Goal: Information Seeking & Learning: Check status

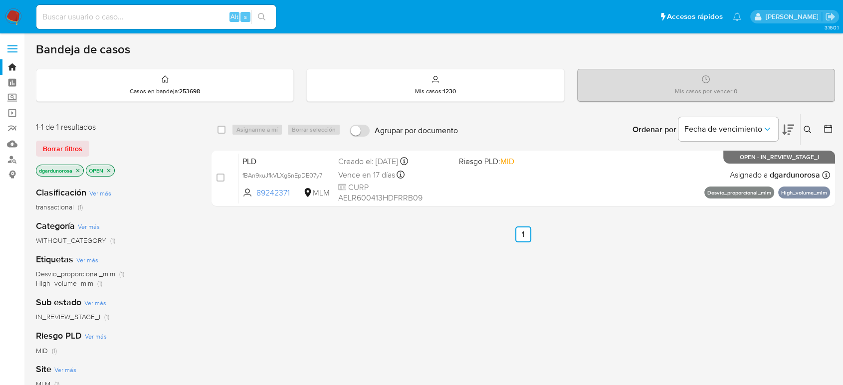
click at [807, 126] on icon at bounding box center [806, 129] width 7 height 7
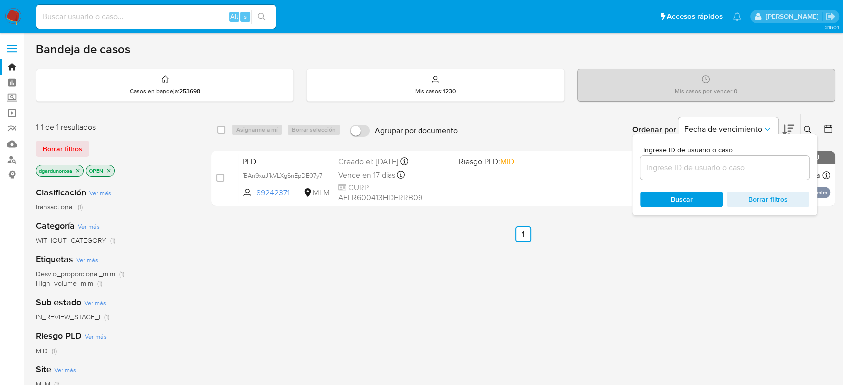
click at [770, 162] on input at bounding box center [724, 167] width 169 height 13
type input "2542363699"
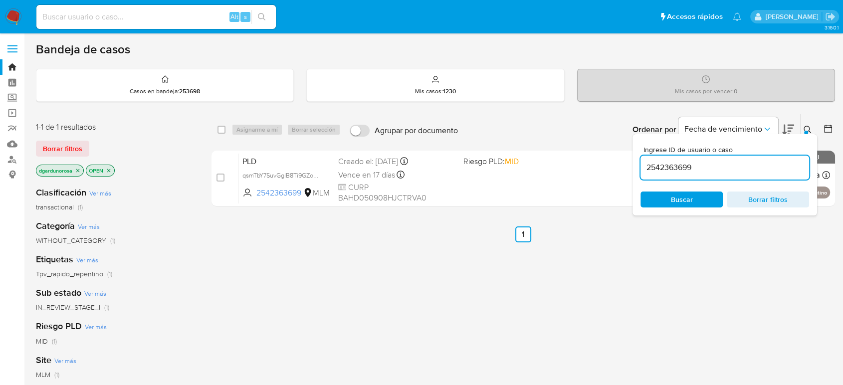
click at [807, 127] on icon at bounding box center [807, 130] width 8 height 8
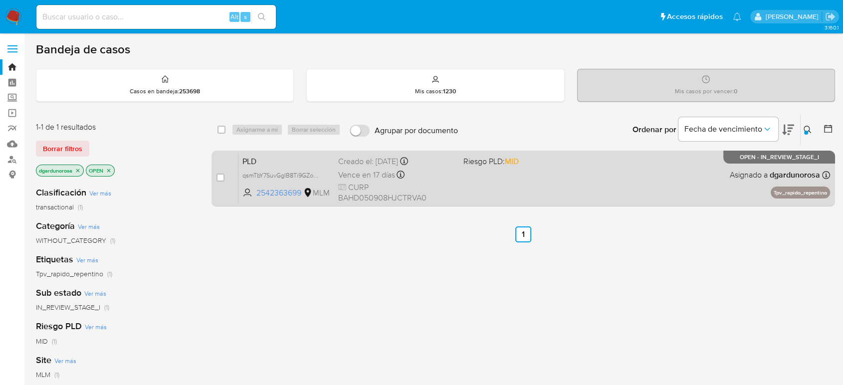
click at [559, 176] on div "PLD qsmTbY7SuvGgIB8Ti9GZoHar 2542363699 MLM Riesgo PLD: MID Creado el: 12/08/20…" at bounding box center [533, 178] width 591 height 50
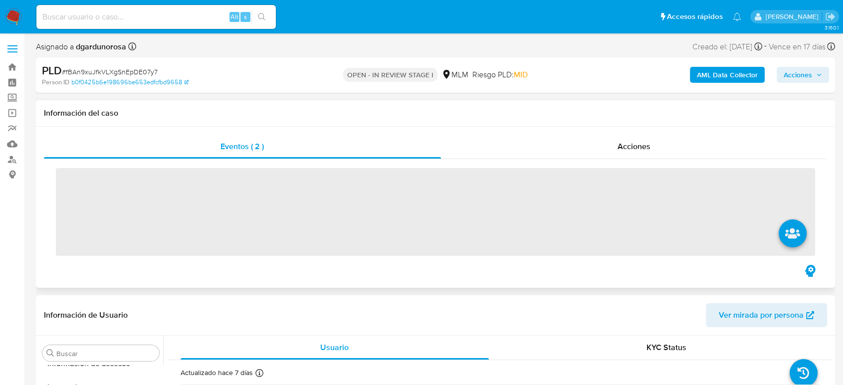
scroll to position [469, 0]
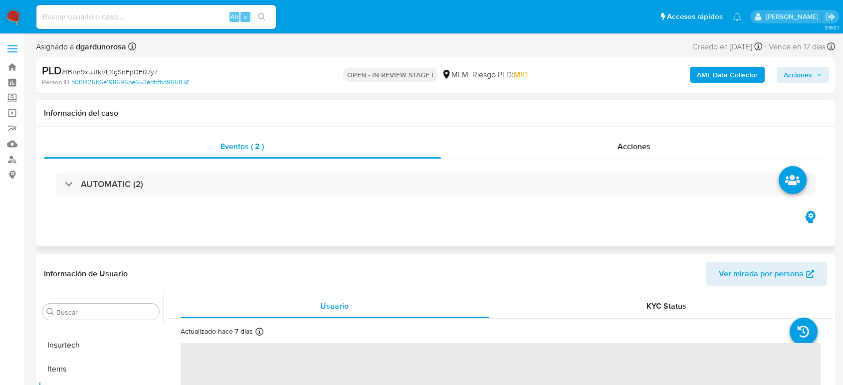
select select "10"
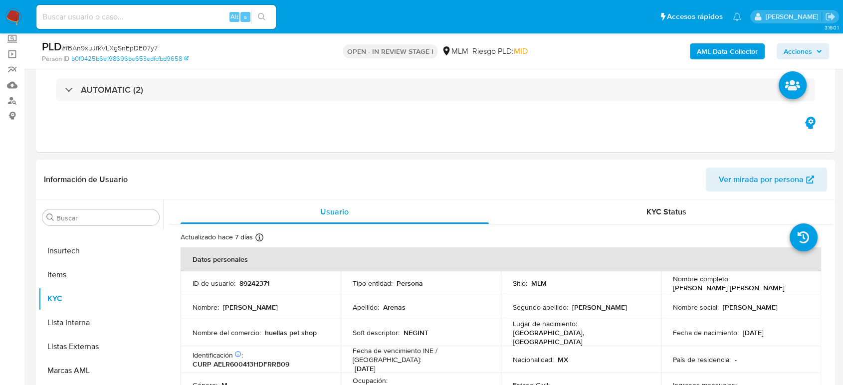
scroll to position [111, 0]
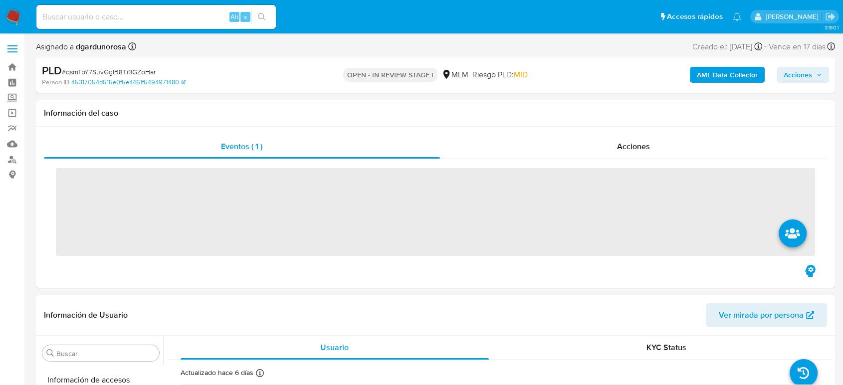
scroll to position [469, 0]
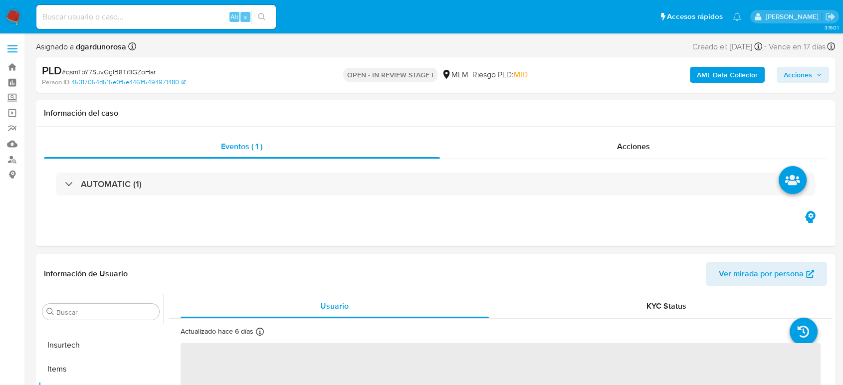
select select "10"
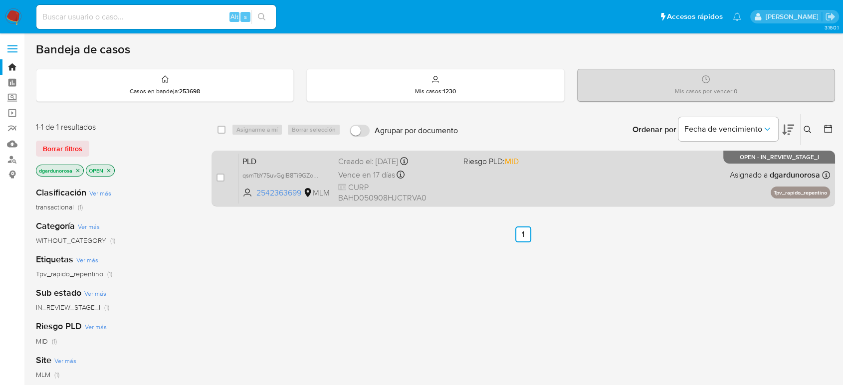
click at [471, 203] on div "case-item-checkbox No es posible asignar el caso PLD qsmTbY7SuvGgIB8Ti9GZoHar 2…" at bounding box center [522, 179] width 623 height 56
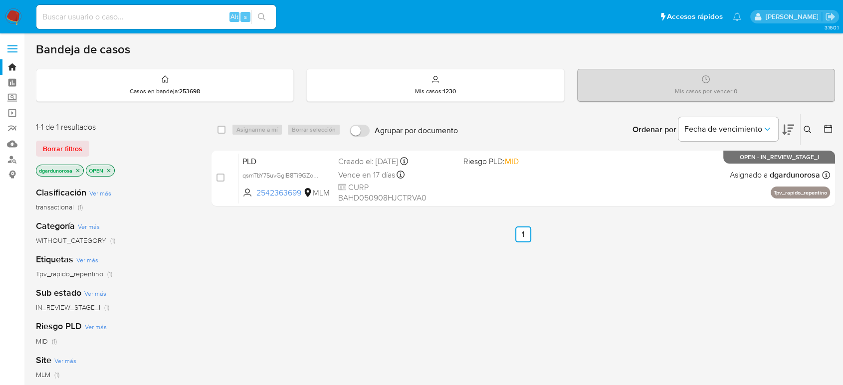
click at [538, 206] on div "select-all-cases-checkbox Asignarme a mí Borrar selección Agrupar por documento…" at bounding box center [522, 162] width 623 height 97
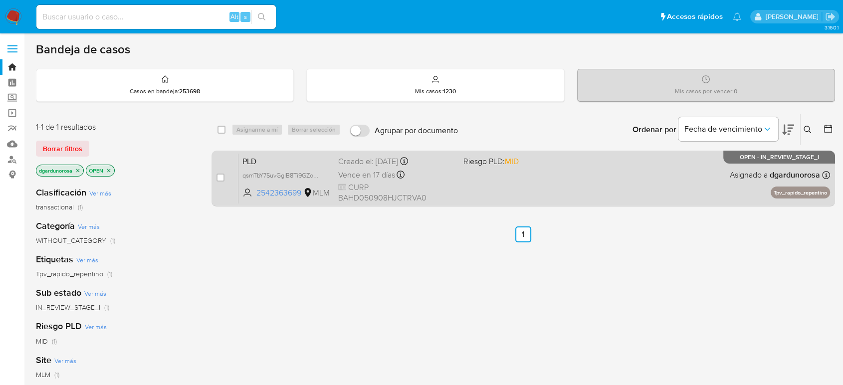
click at [531, 197] on div "PLD qsmTbY7SuvGgIB8Ti9GZoHar 2542363699 MLM Riesgo PLD: MID Creado el: [DATE] C…" at bounding box center [533, 178] width 591 height 50
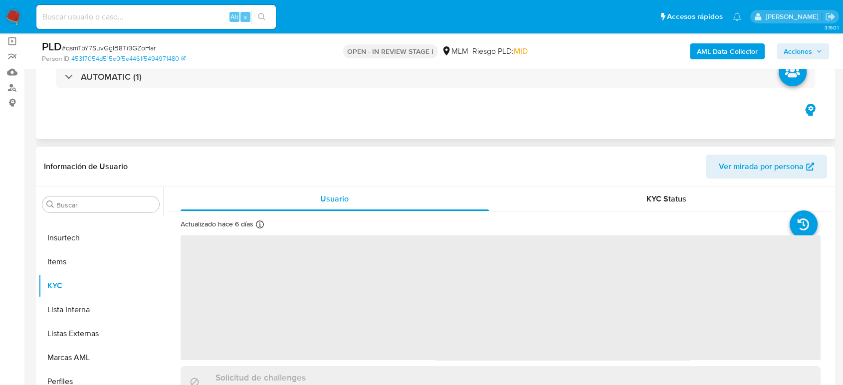
scroll to position [221, 0]
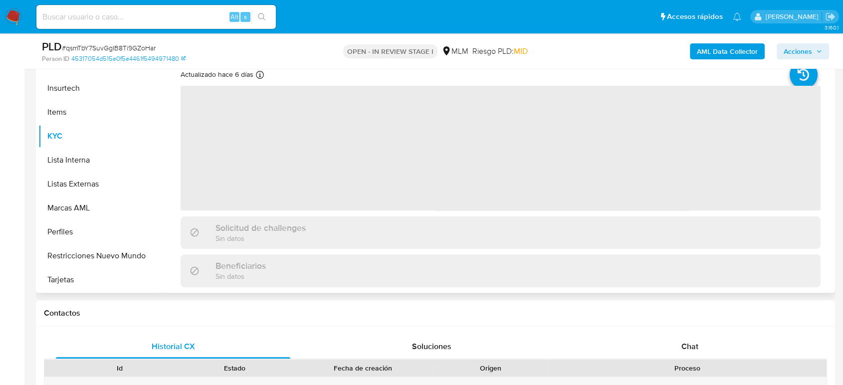
select select "10"
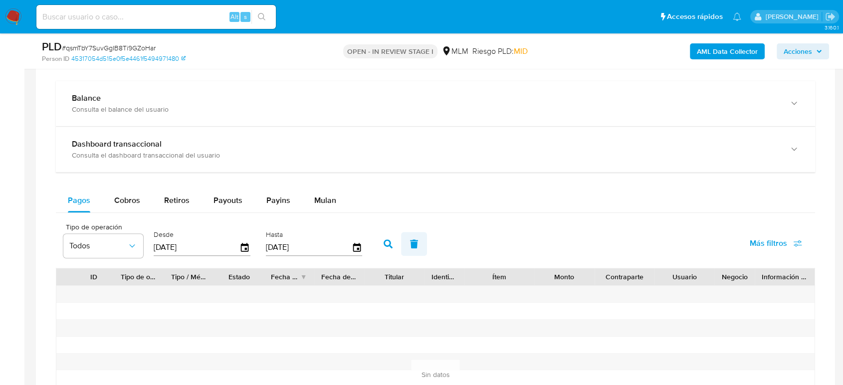
scroll to position [831, 0]
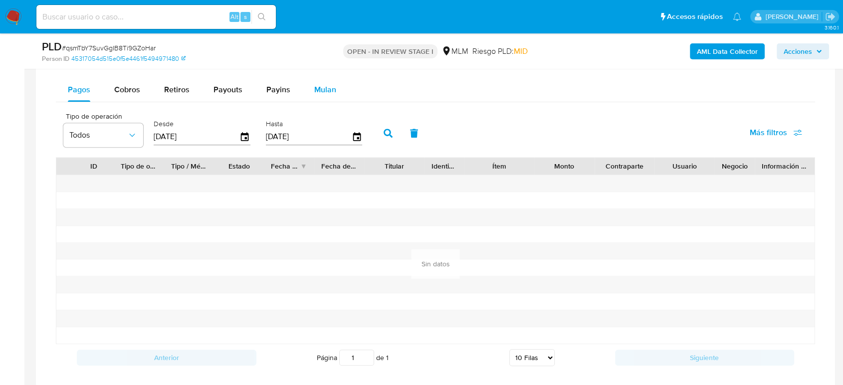
click at [314, 78] on div "Mulan" at bounding box center [325, 90] width 22 height 24
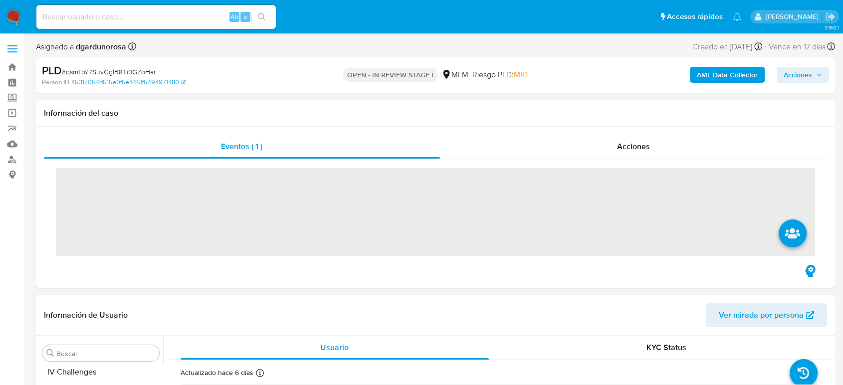
scroll to position [469, 0]
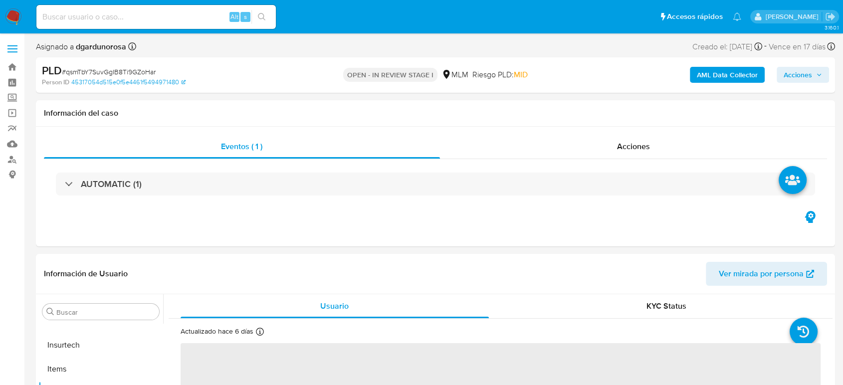
select select "10"
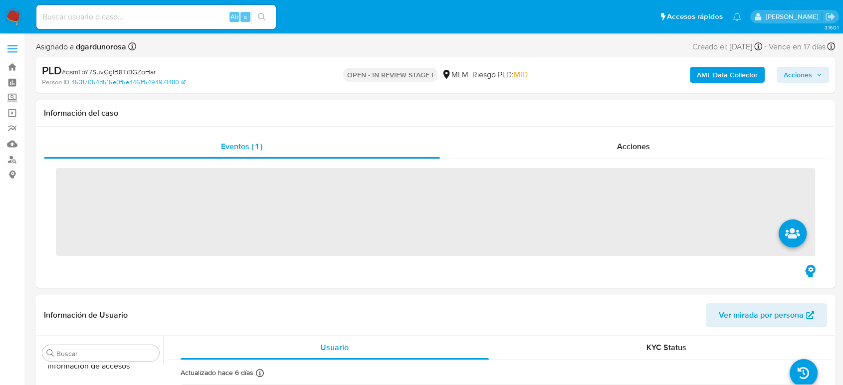
scroll to position [469, 0]
click at [69, 15] on input at bounding box center [155, 16] width 239 height 13
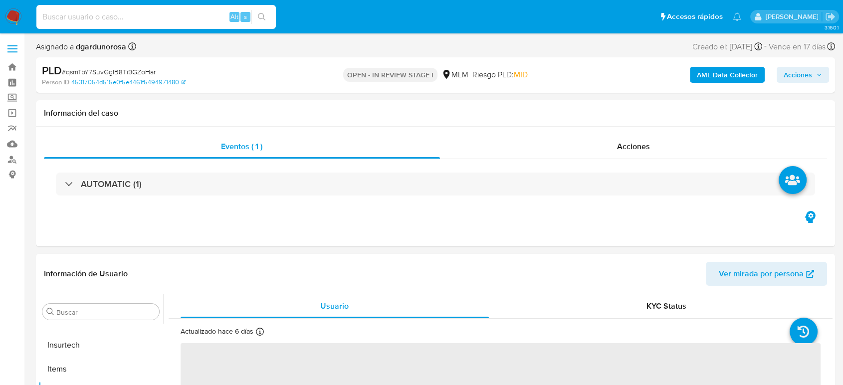
paste input "295902017"
type input "295902017"
select select "10"
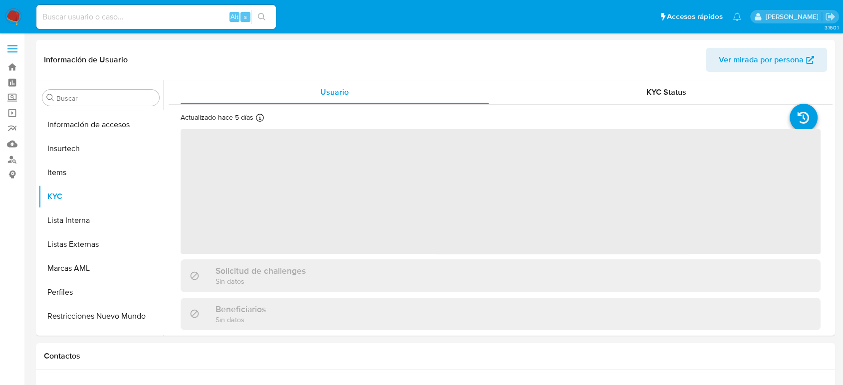
scroll to position [469, 0]
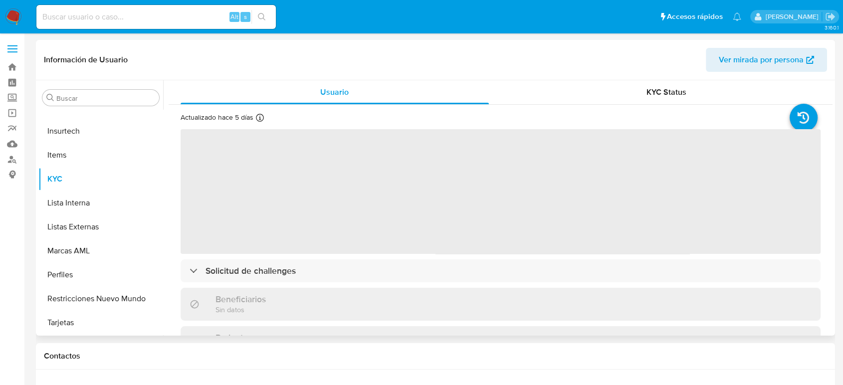
select select "10"
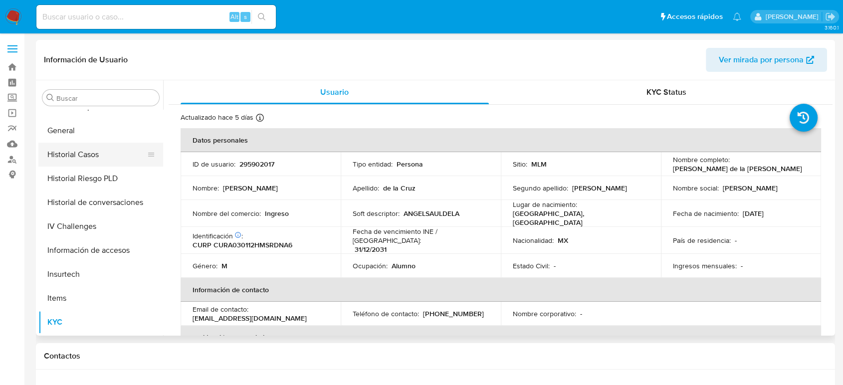
scroll to position [247, 0]
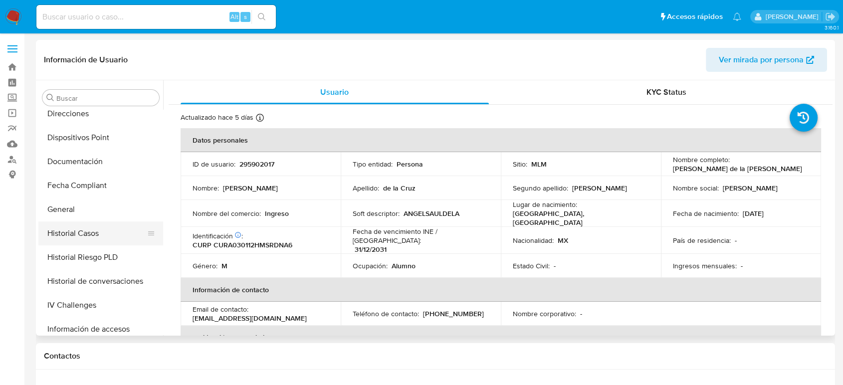
click at [86, 233] on button "Historial Casos" at bounding box center [96, 233] width 117 height 24
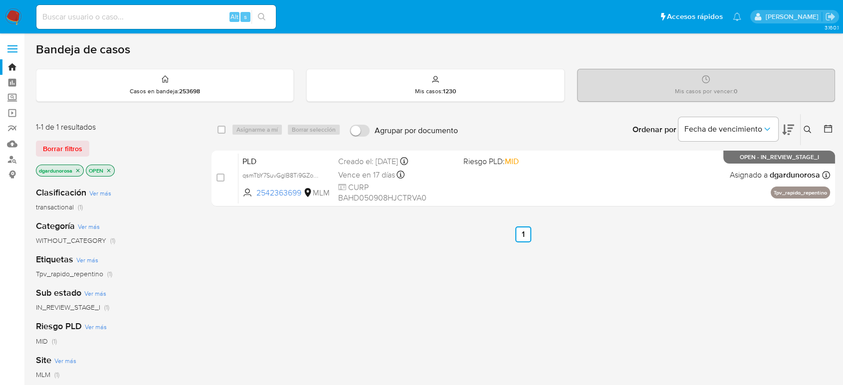
click at [180, 10] on input at bounding box center [155, 16] width 239 height 13
paste input "1833290385"
type input "1833290385"
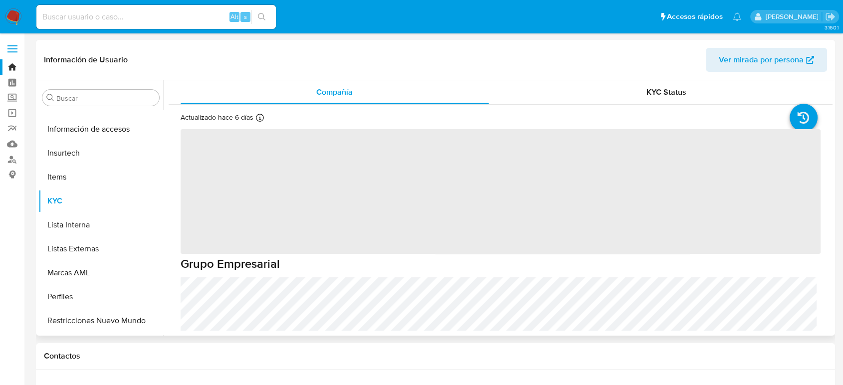
scroll to position [469, 0]
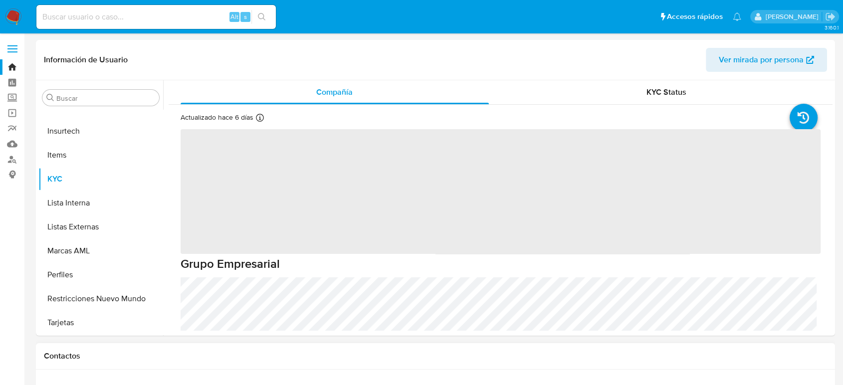
select select "10"
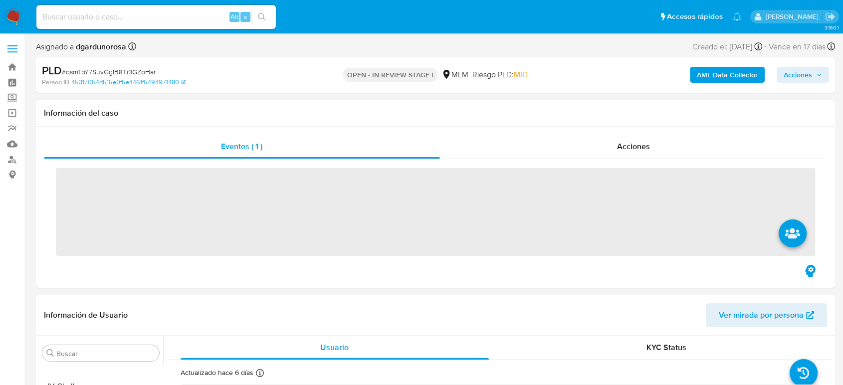
scroll to position [469, 0]
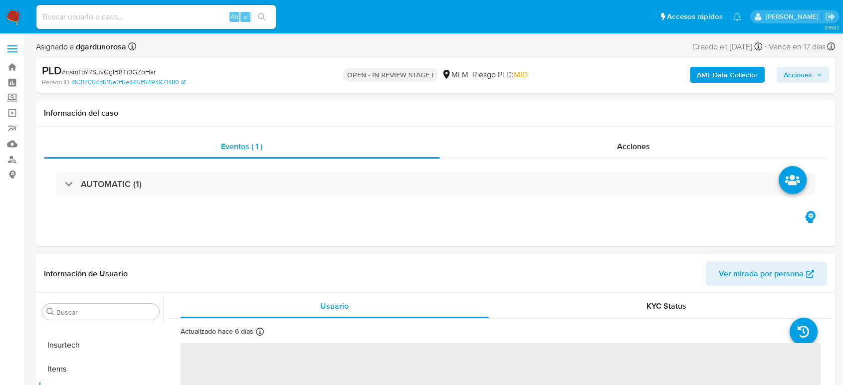
select select "10"
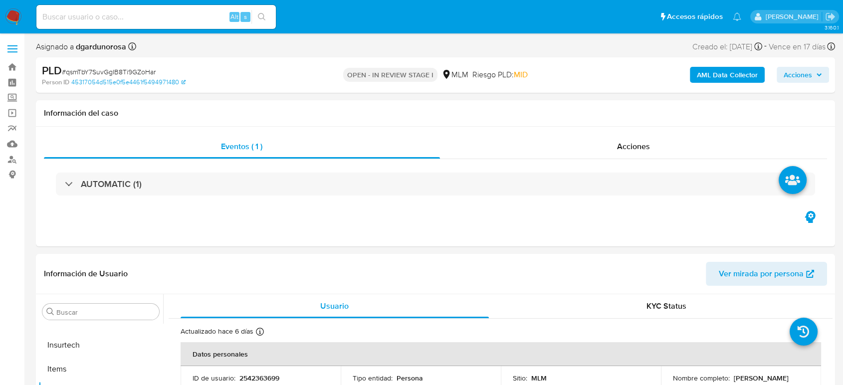
click at [198, 16] on input at bounding box center [155, 16] width 239 height 13
paste input "295902017"
type input "295902017"
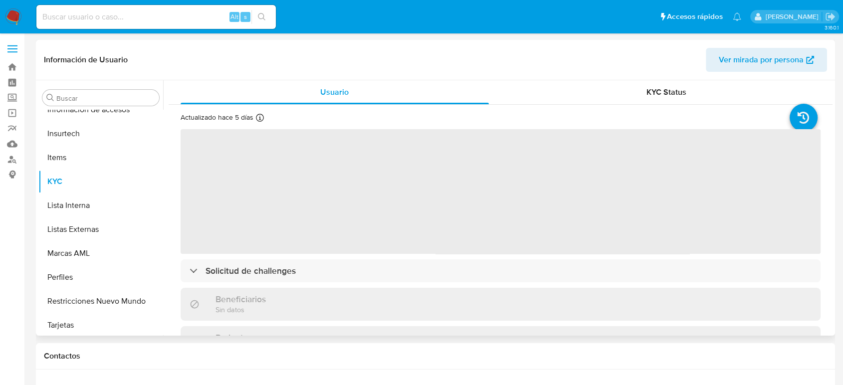
scroll to position [469, 0]
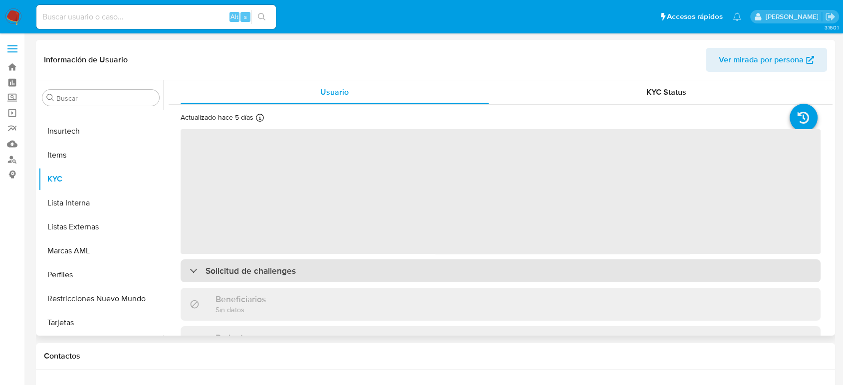
select select "10"
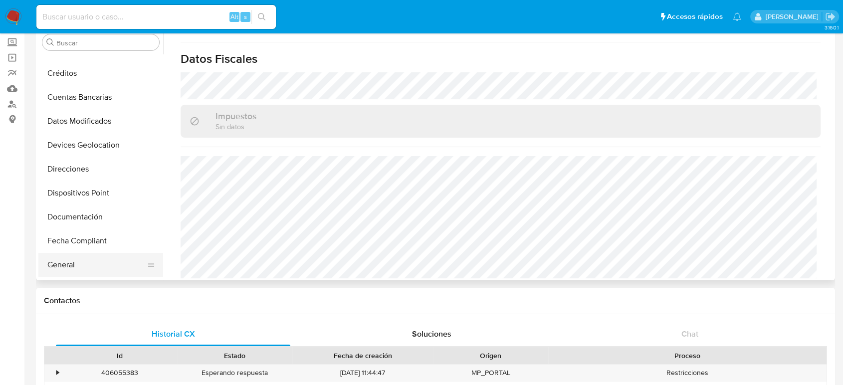
scroll to position [247, 0]
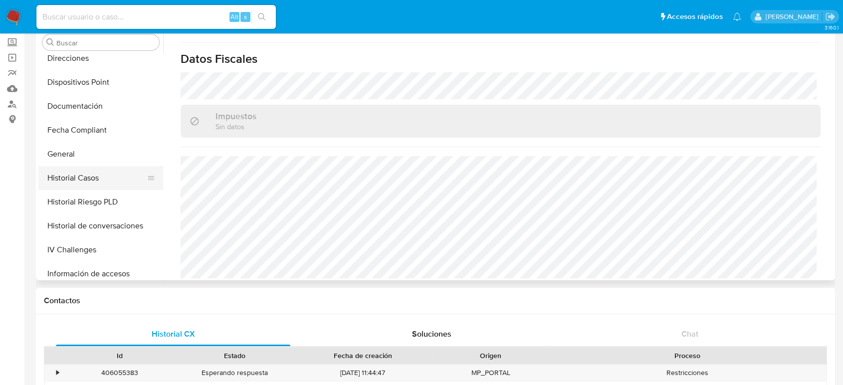
click at [95, 175] on button "Historial Casos" at bounding box center [96, 178] width 117 height 24
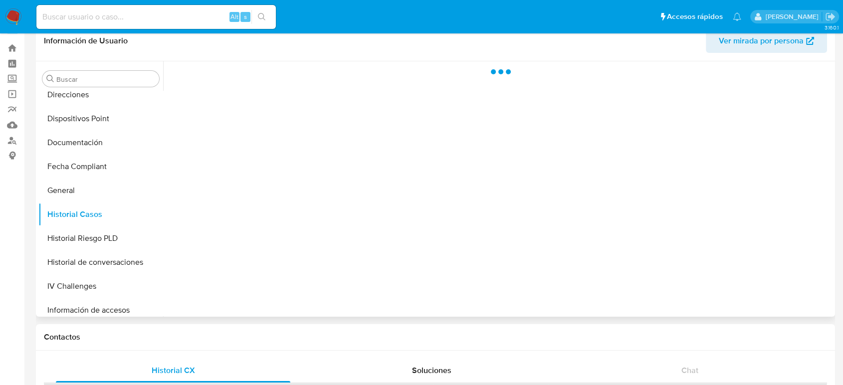
scroll to position [0, 0]
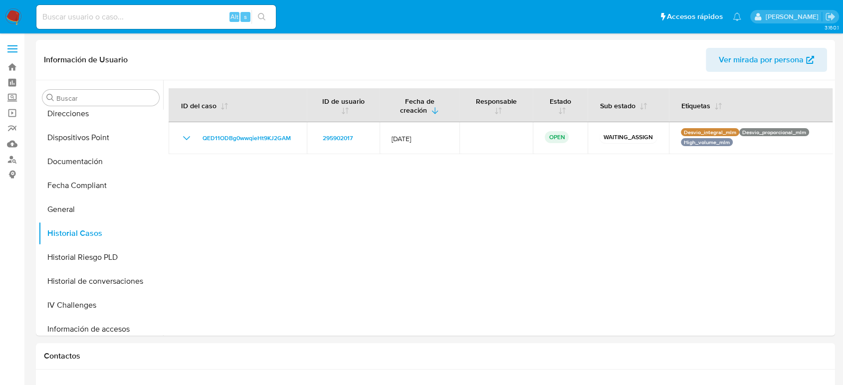
click at [116, 23] on div "Alt s" at bounding box center [155, 17] width 239 height 24
click at [115, 18] on input at bounding box center [155, 16] width 239 height 13
paste input "1235695792"
type input "1235695792"
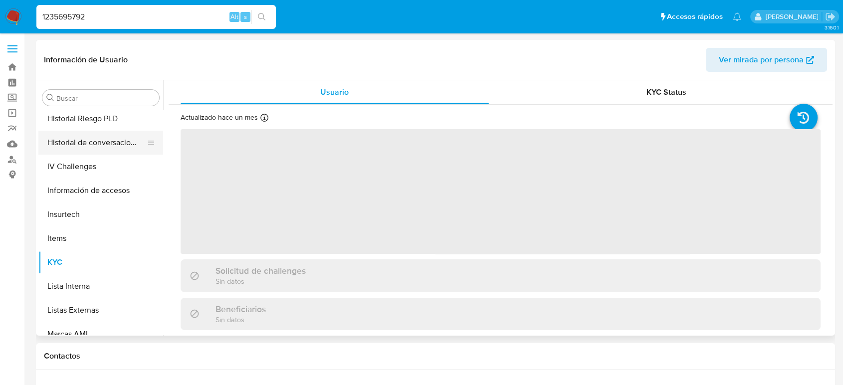
scroll to position [303, 0]
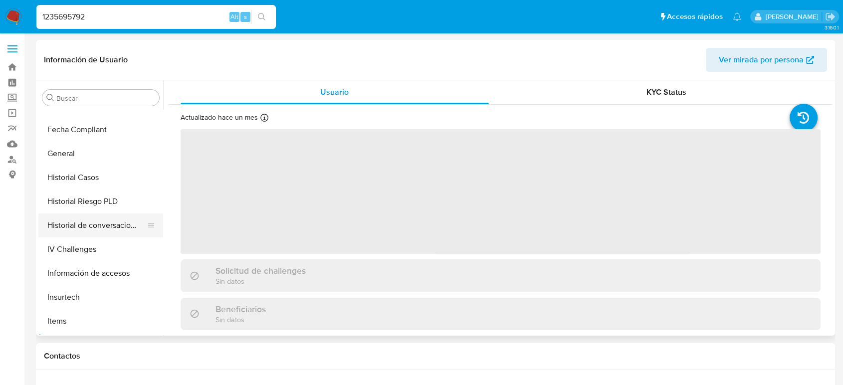
select select "10"
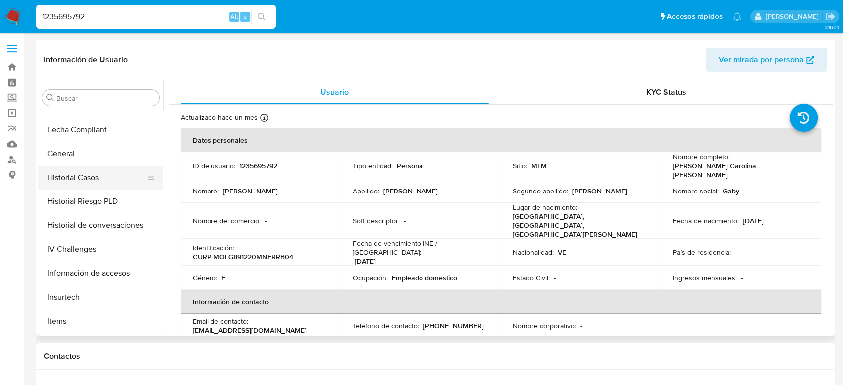
click at [87, 180] on button "Historial Casos" at bounding box center [96, 178] width 117 height 24
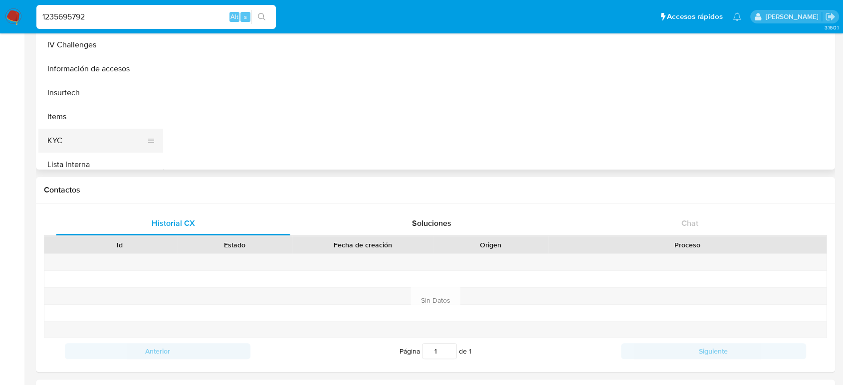
scroll to position [358, 0]
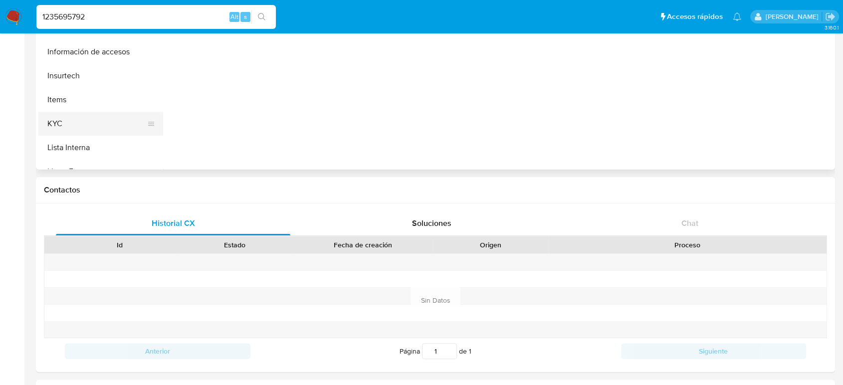
drag, startPoint x: 80, startPoint y: 118, endPoint x: 88, endPoint y: 126, distance: 10.9
click at [80, 119] on button "KYC" at bounding box center [96, 124] width 117 height 24
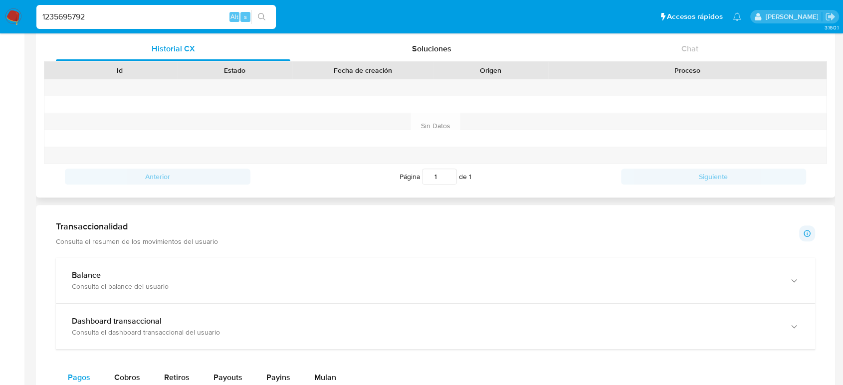
scroll to position [443, 0]
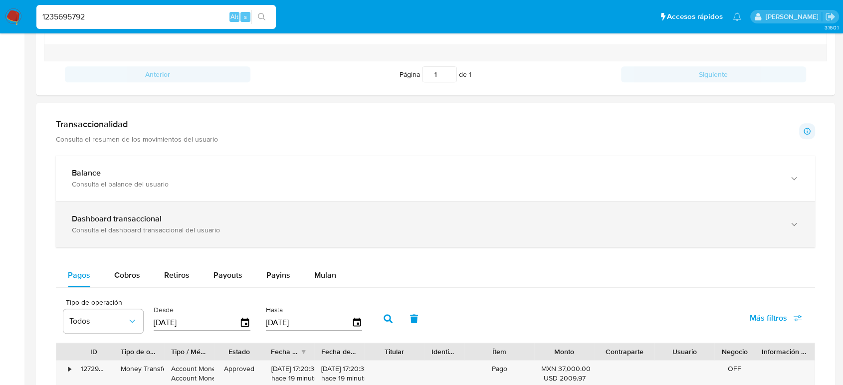
click at [141, 213] on b "Dashboard transaccional" at bounding box center [117, 218] width 90 height 11
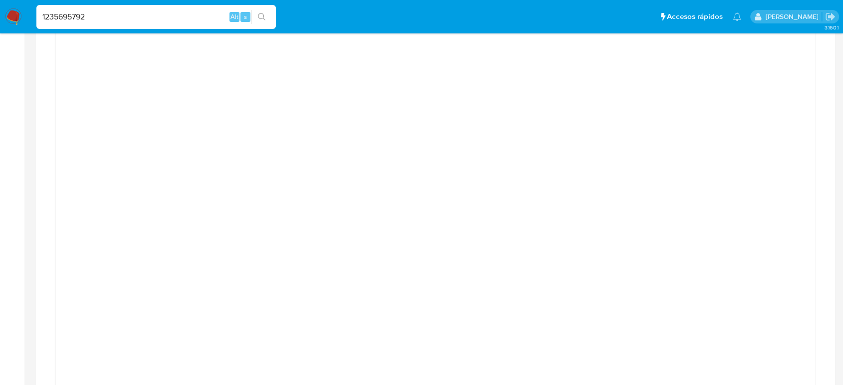
scroll to position [665, 0]
